Goal: Transaction & Acquisition: Purchase product/service

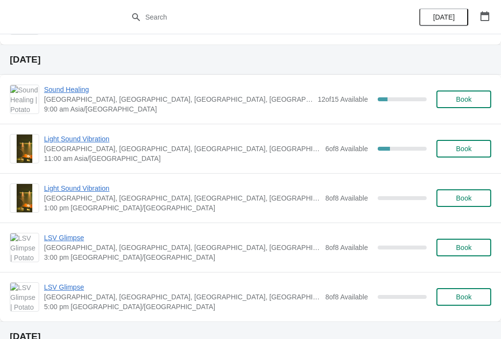
scroll to position [263, 0]
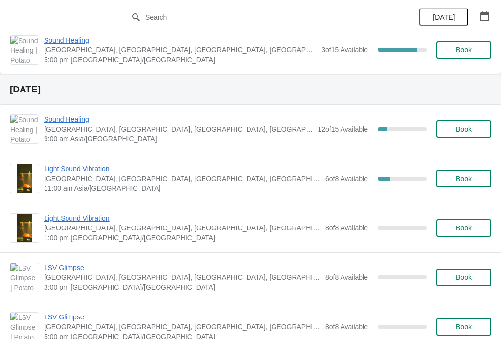
click at [473, 131] on span "Book" at bounding box center [463, 129] width 37 height 8
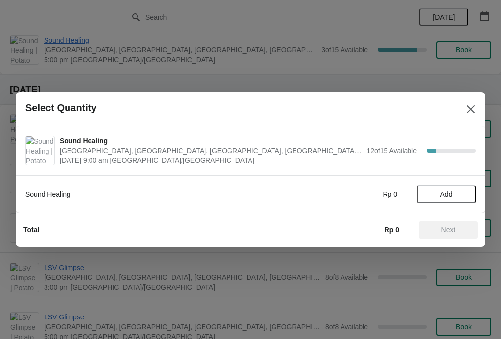
click at [443, 192] on span "Add" at bounding box center [447, 194] width 12 height 8
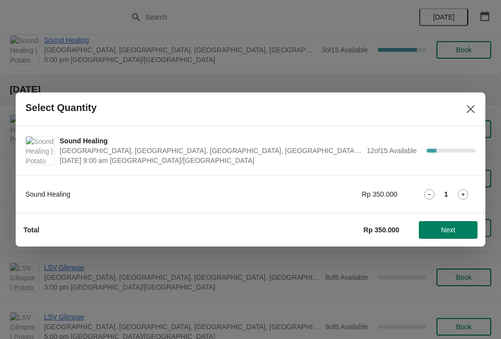
click at [463, 191] on icon at bounding box center [463, 194] width 10 height 10
click at [456, 225] on button "Next" at bounding box center [448, 230] width 59 height 18
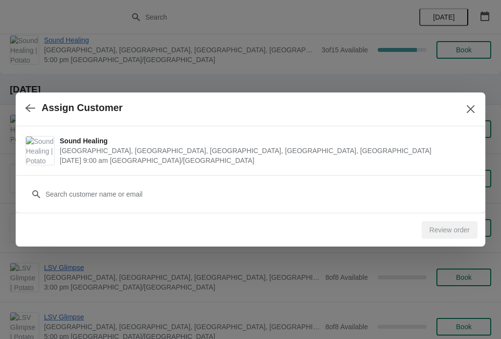
click at [77, 183] on div "Customer" at bounding box center [250, 189] width 450 height 27
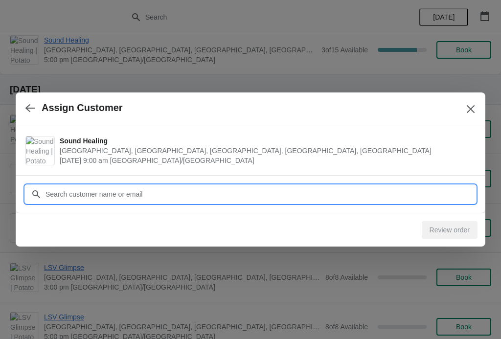
click at [173, 191] on input "Customer" at bounding box center [260, 195] width 431 height 18
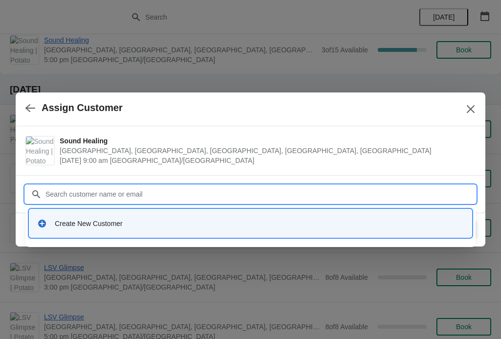
click at [109, 219] on div "Create New Customer" at bounding box center [259, 224] width 409 height 10
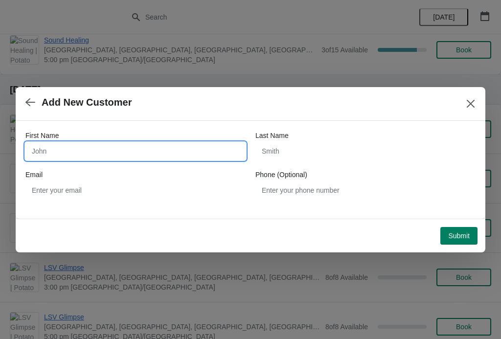
click at [171, 148] on input "First Name" at bounding box center [135, 151] width 220 height 18
type input "Xiaoting"
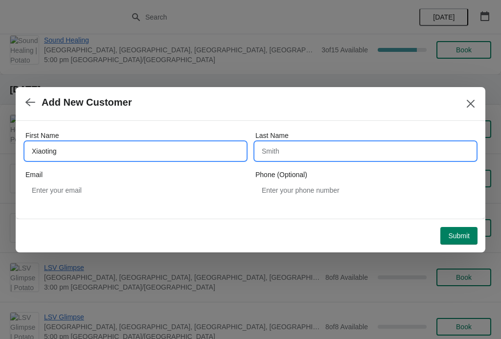
click at [350, 150] on input "Last Name" at bounding box center [366, 151] width 220 height 18
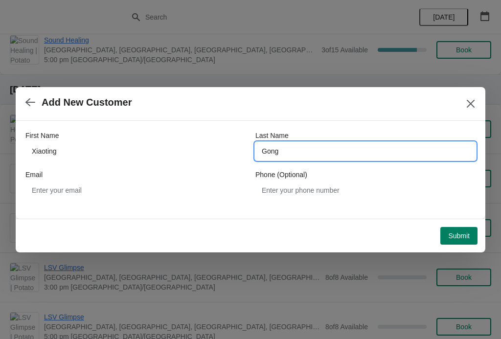
type input "Gong"
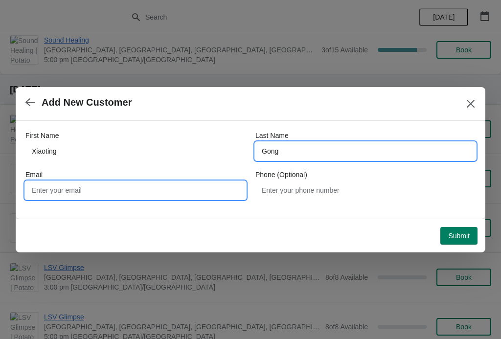
click at [160, 190] on input "Email" at bounding box center [135, 191] width 220 height 18
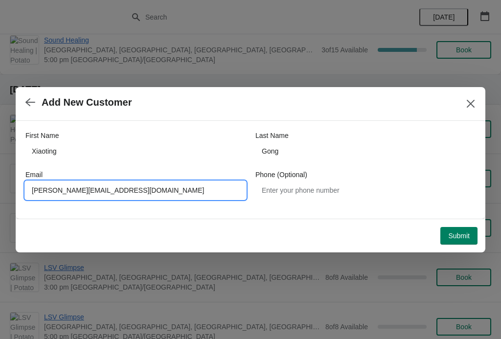
type input "[PERSON_NAME][EMAIL_ADDRESS][DOMAIN_NAME]"
click at [461, 233] on span "Submit" at bounding box center [459, 236] width 22 height 8
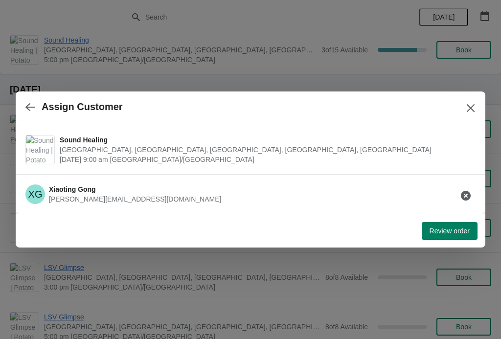
click at [452, 230] on span "Review order" at bounding box center [450, 231] width 40 height 8
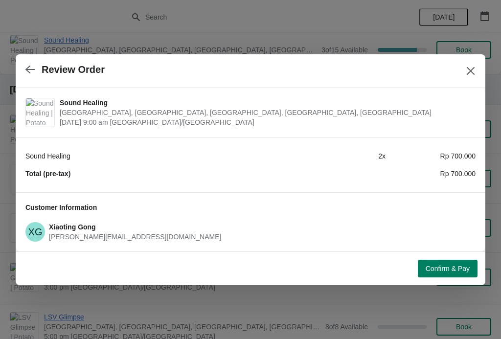
click at [455, 265] on span "Confirm & Pay" at bounding box center [448, 269] width 44 height 8
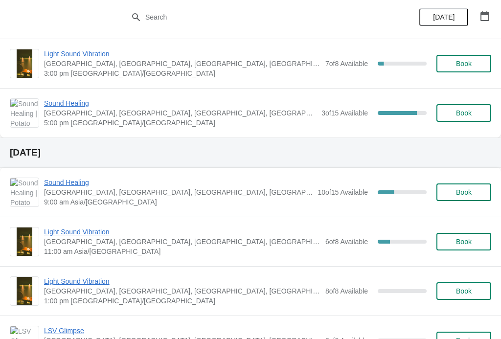
scroll to position [207, 0]
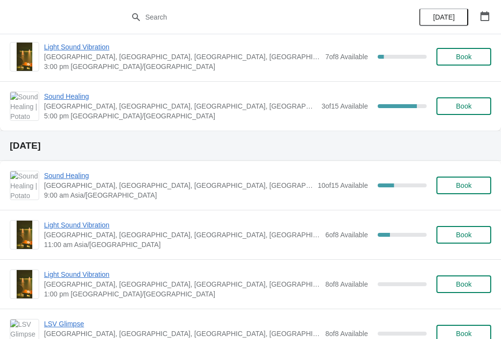
click at [74, 179] on span "Sound Healing" at bounding box center [178, 176] width 269 height 10
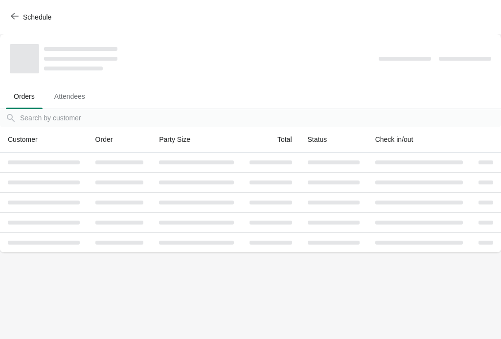
scroll to position [0, 0]
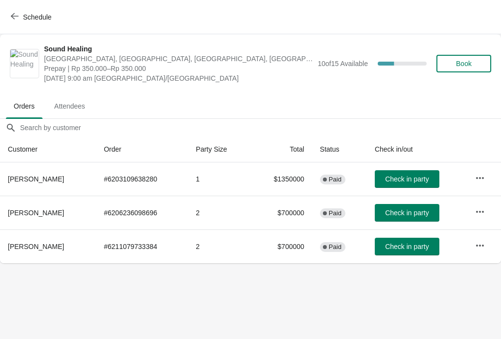
click at [15, 13] on icon "button" at bounding box center [15, 16] width 8 height 8
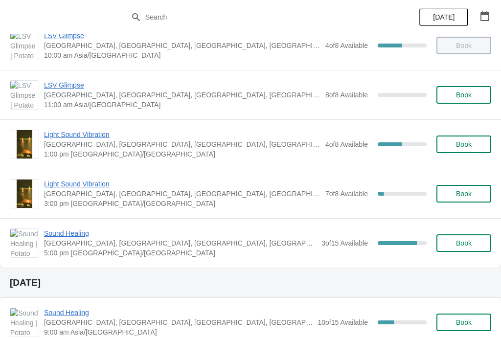
scroll to position [70, 0]
